Goal: Communication & Community: Answer question/provide support

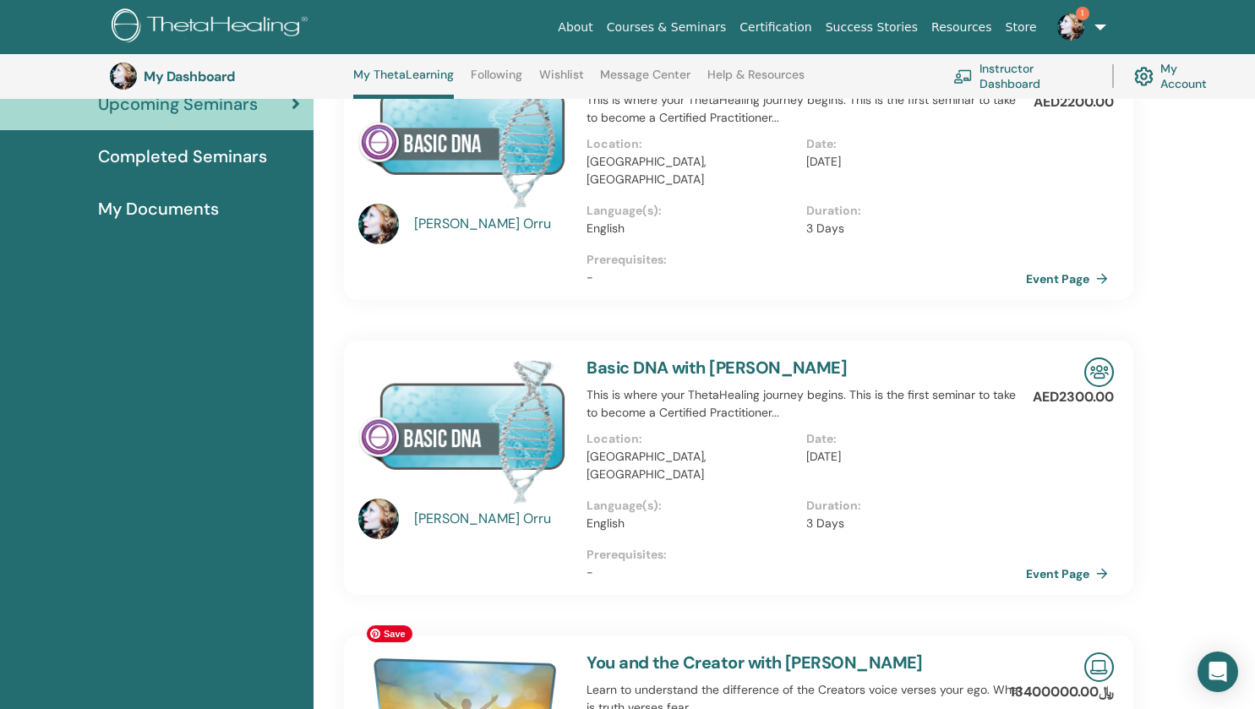
scroll to position [127, 0]
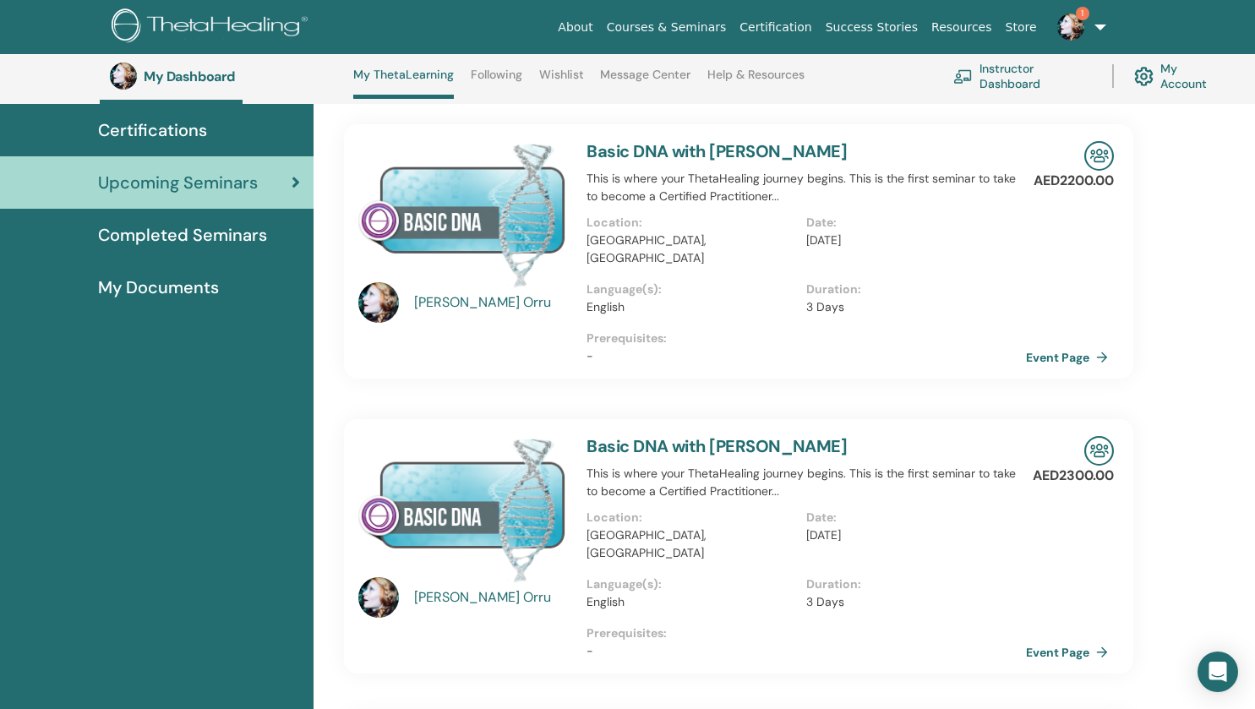
click at [1085, 26] on span "1" at bounding box center [1071, 26] width 41 height 14
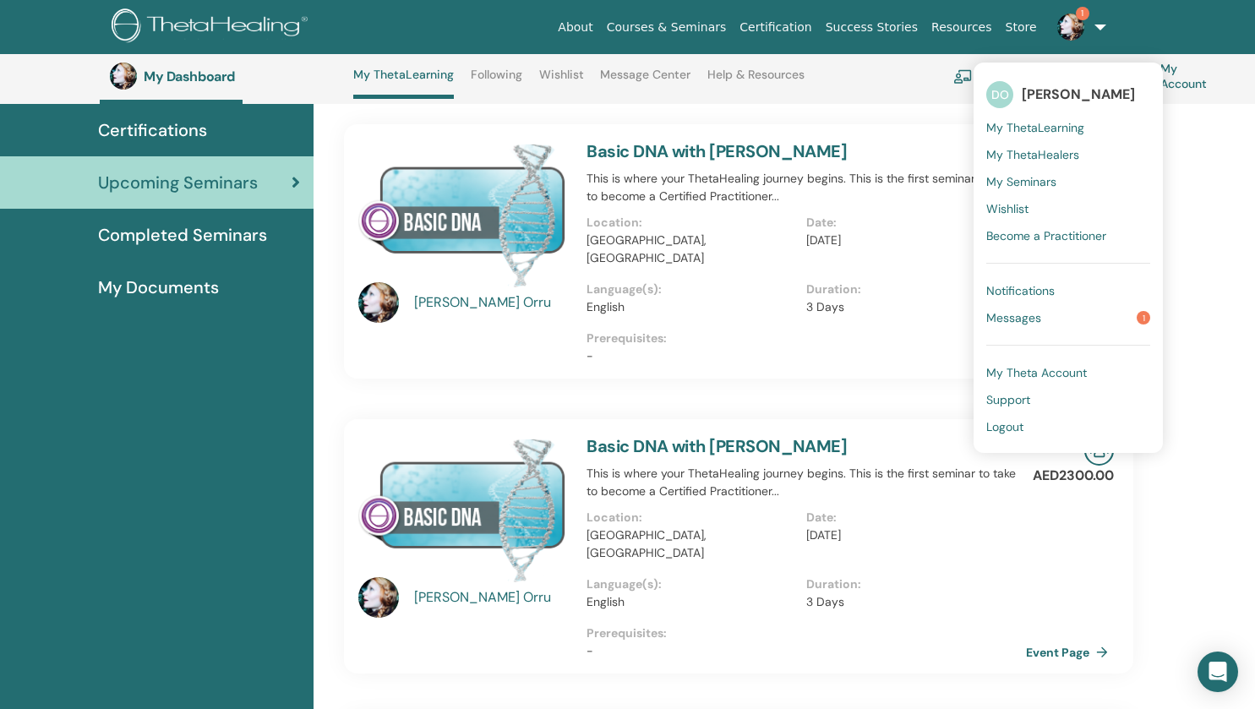
click at [1036, 317] on span "Messages" at bounding box center [1014, 317] width 55 height 15
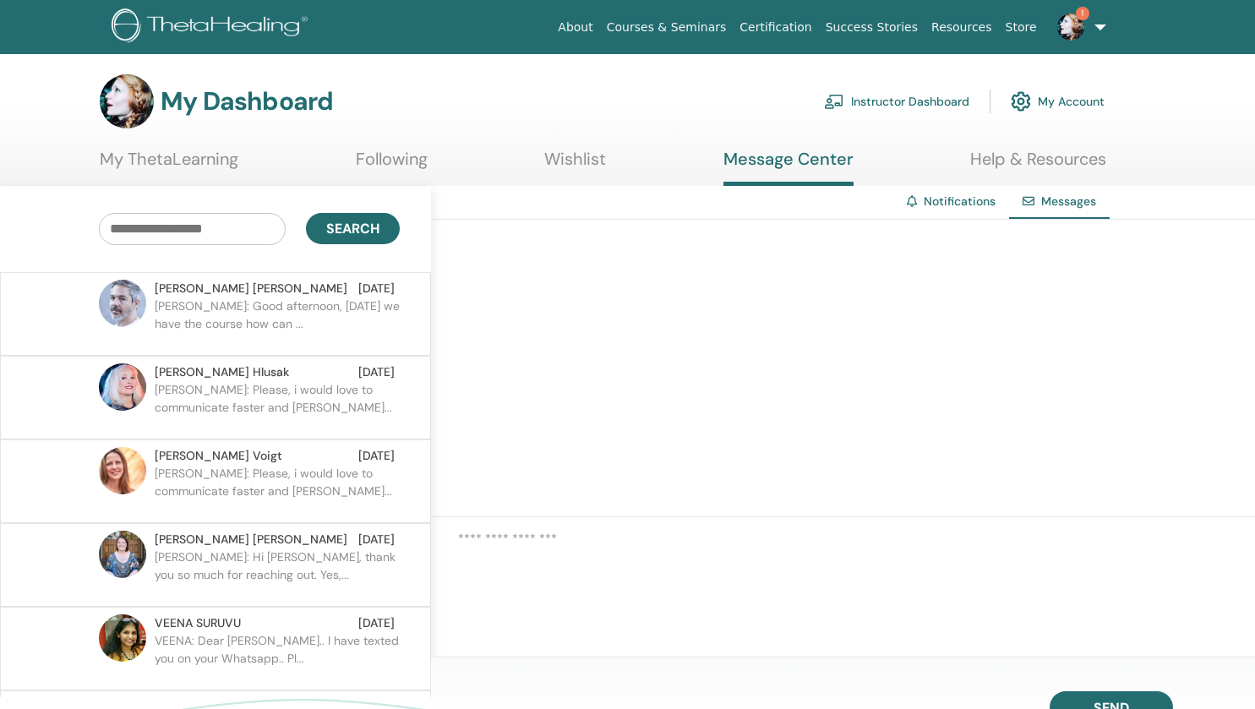
click at [298, 317] on p "[PERSON_NAME]: Good afternoon, [DATE] we have the course how can ..." at bounding box center [277, 323] width 245 height 51
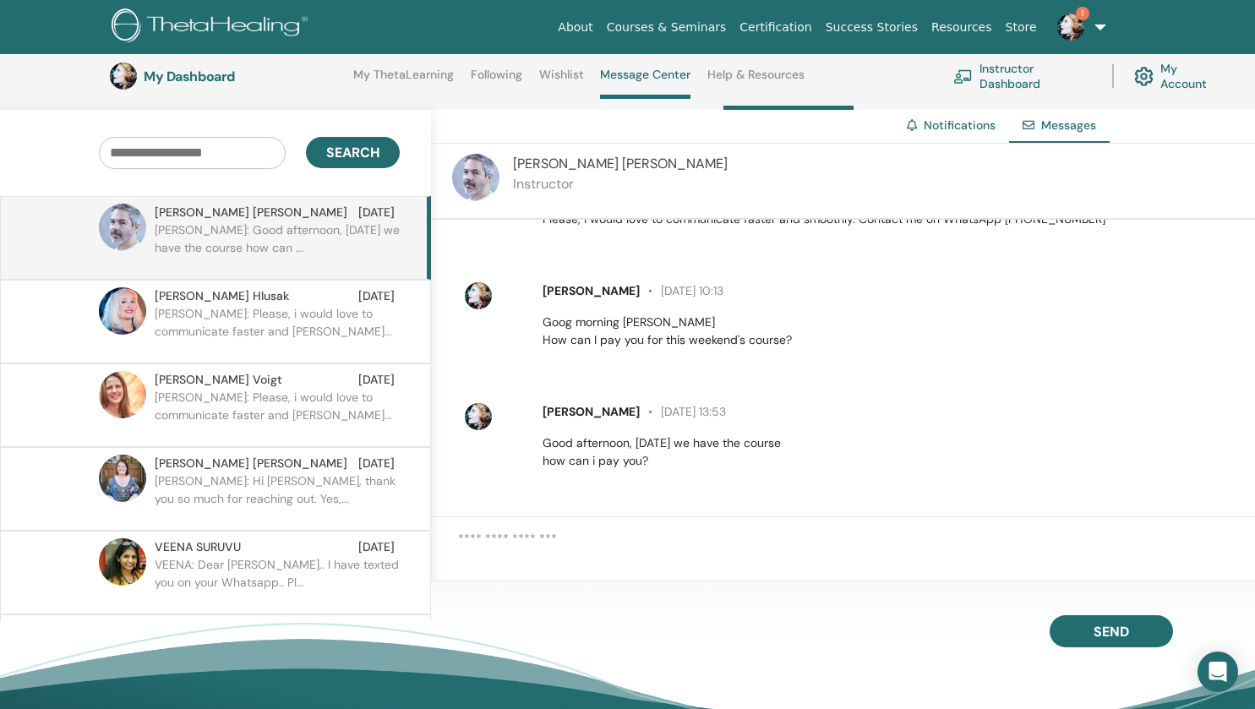
scroll to position [120, 0]
click at [285, 562] on p "VEENA: Dear [PERSON_NAME].. I have texted you on your Whatsapp.. Pl..." at bounding box center [277, 582] width 245 height 51
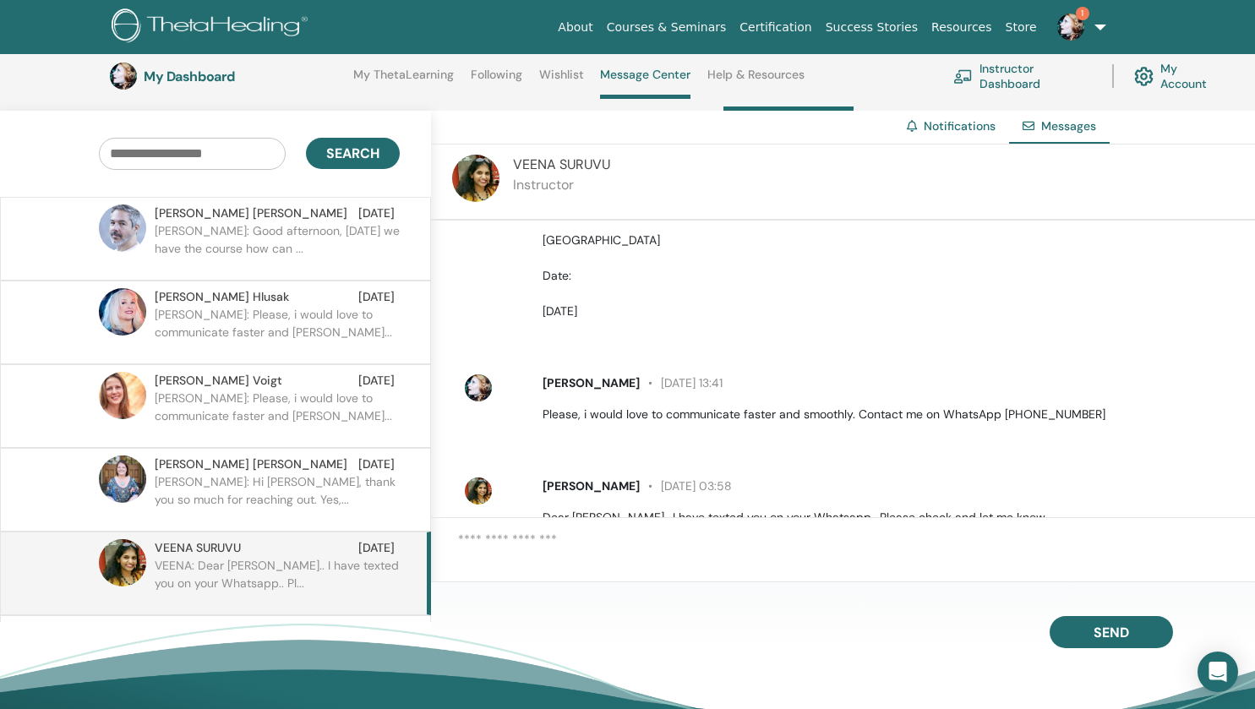
scroll to position [256, 0]
